Goal: Understand process/instructions

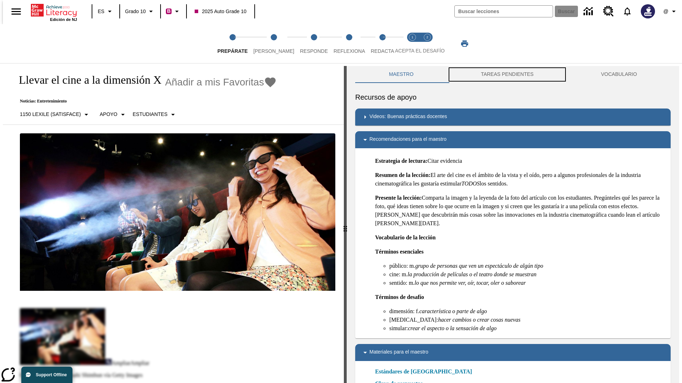
click at [507, 75] on button "TAREAS PENDIENTES" at bounding box center [507, 74] width 120 height 17
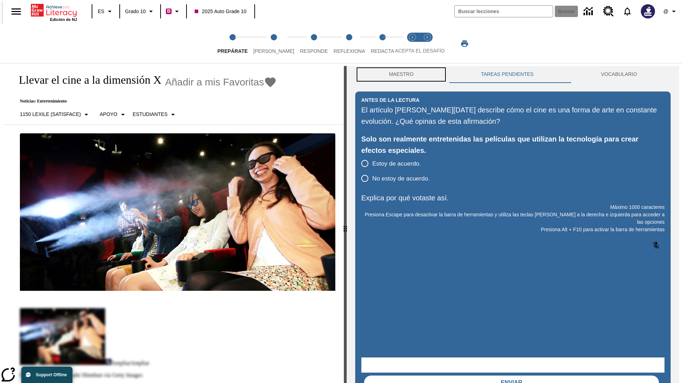
scroll to position [0, 0]
click at [399, 75] on button "Maestro" at bounding box center [401, 74] width 92 height 17
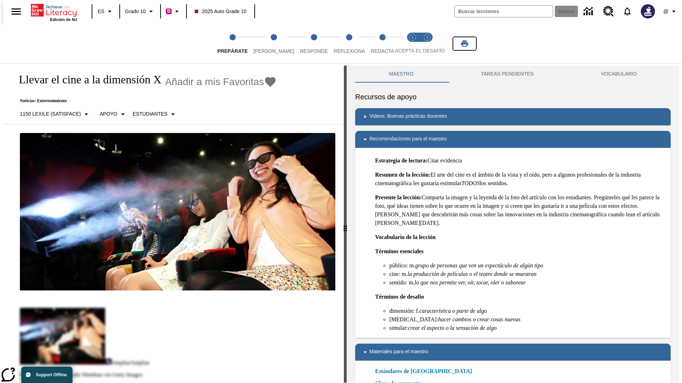
click at [464, 44] on icon "Imprimir" at bounding box center [464, 43] width 7 height 6
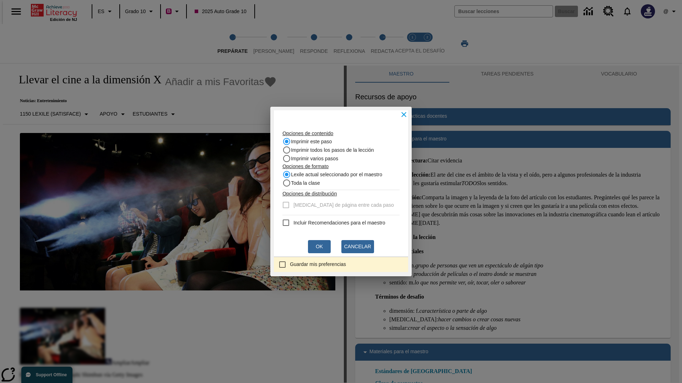
click at [285, 223] on recommendation "Incluir Recomendaciones para el maestro" at bounding box center [286, 223] width 9 height 9
checkbox recommendation "true"
click at [320, 247] on button "Ok" at bounding box center [319, 246] width 23 height 13
